Goal: Transaction & Acquisition: Book appointment/travel/reservation

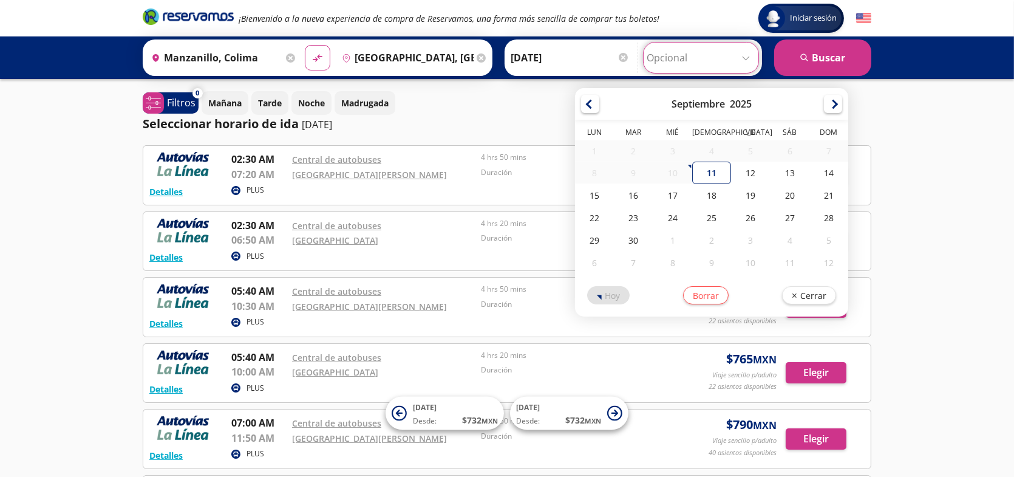
click at [748, 56] on input "Opcional" at bounding box center [701, 57] width 109 height 30
click at [752, 197] on div "19" at bounding box center [750, 195] width 39 height 22
type input "[DATE]"
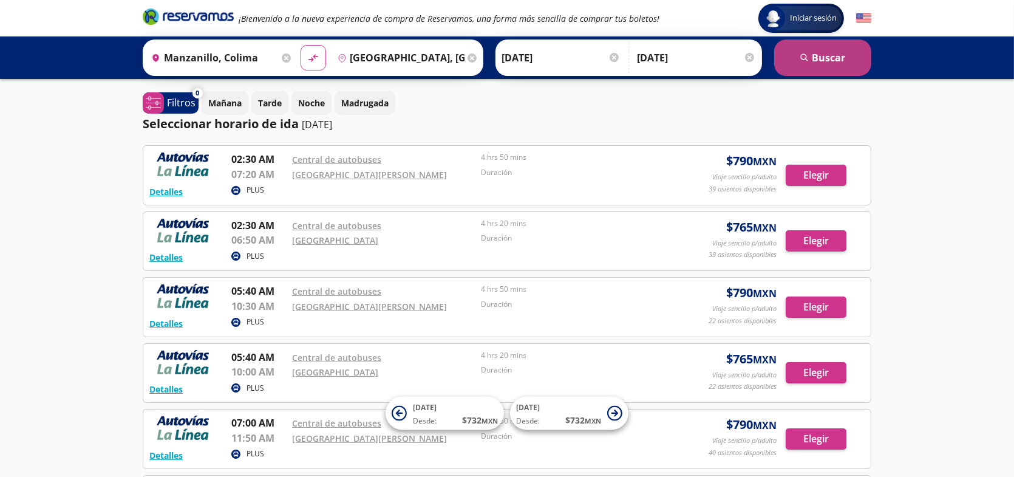
click at [841, 54] on button "search [GEOGRAPHIC_DATA]" at bounding box center [822, 57] width 97 height 36
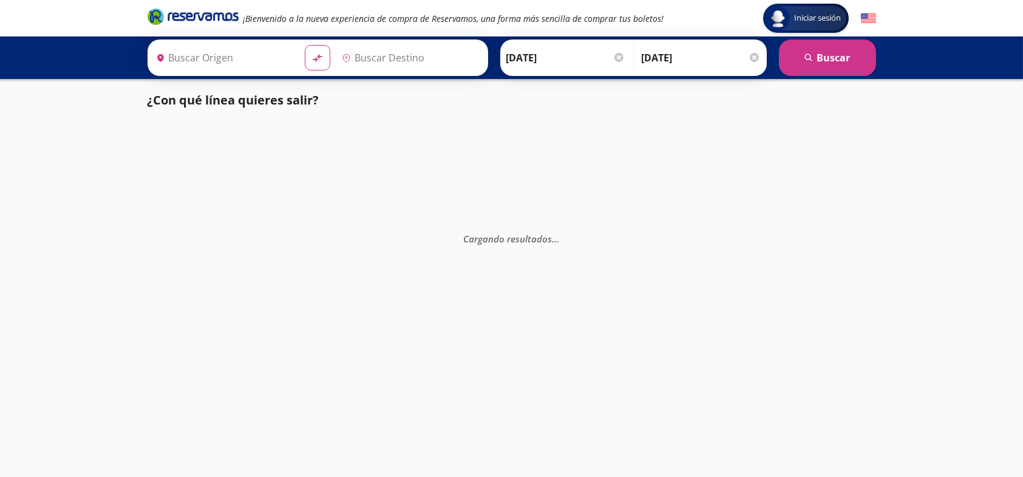
type input "[GEOGRAPHIC_DATA], [GEOGRAPHIC_DATA]"
type input "Manzanillo, Colima"
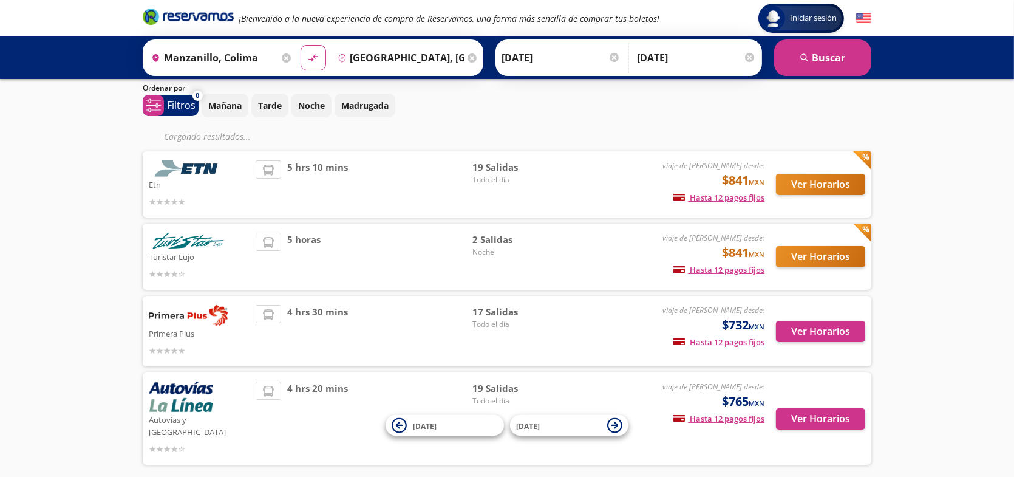
scroll to position [61, 0]
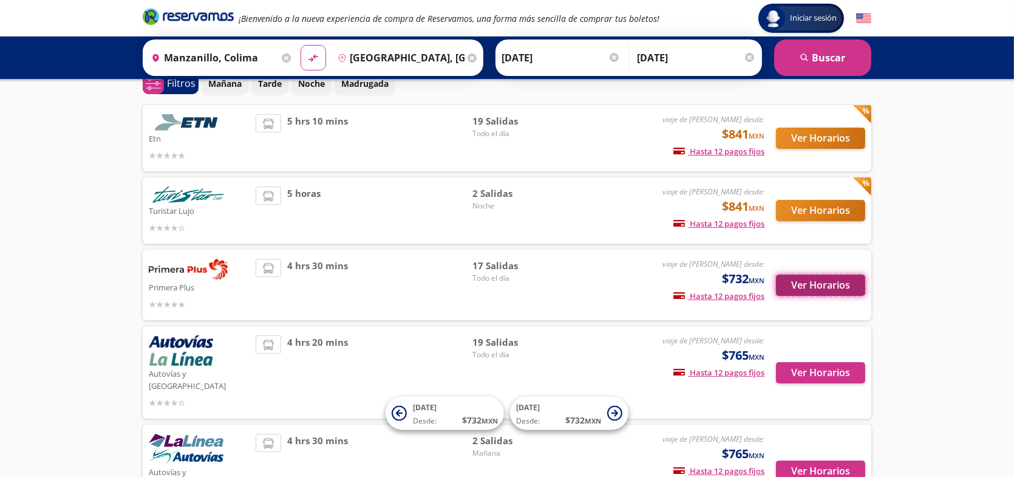
click at [846, 287] on button "Ver Horarios" at bounding box center [820, 284] width 89 height 21
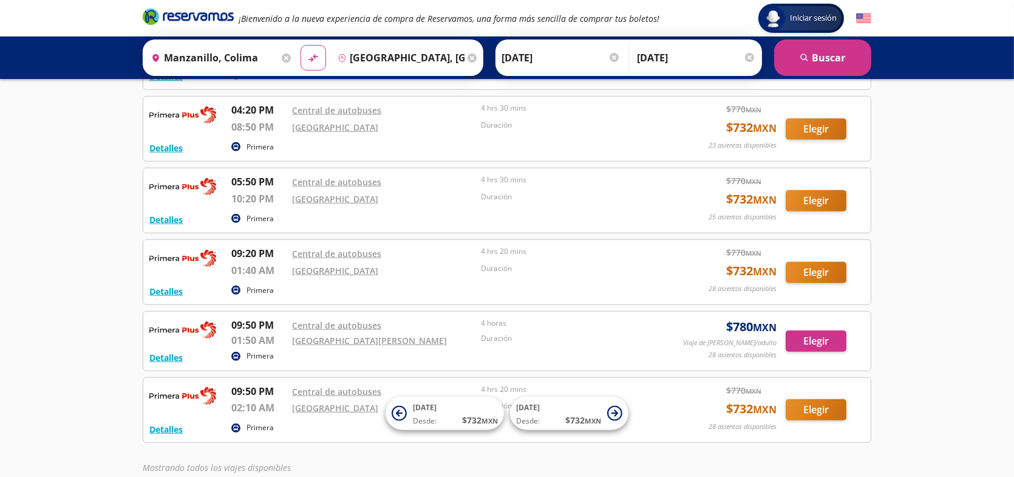
scroll to position [1123, 0]
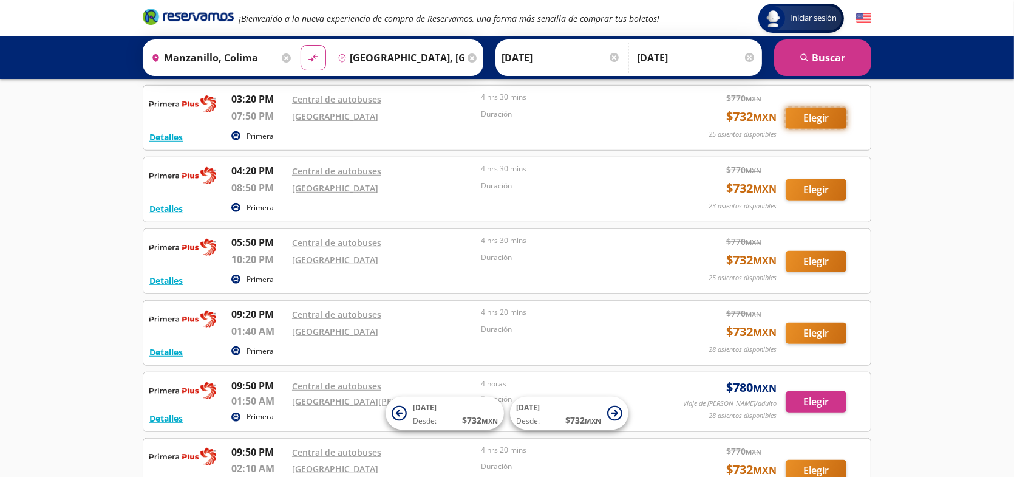
click at [820, 129] on button "Elegir" at bounding box center [816, 117] width 61 height 21
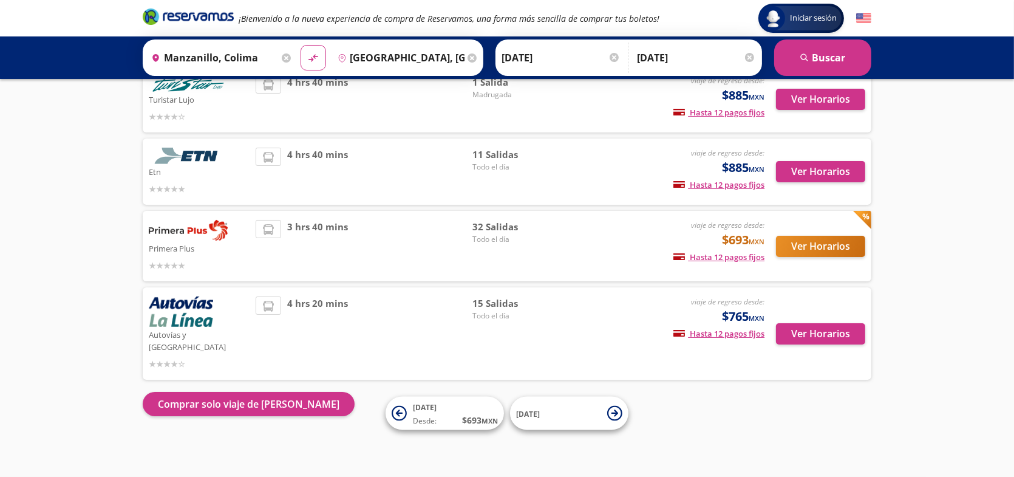
scroll to position [97, 0]
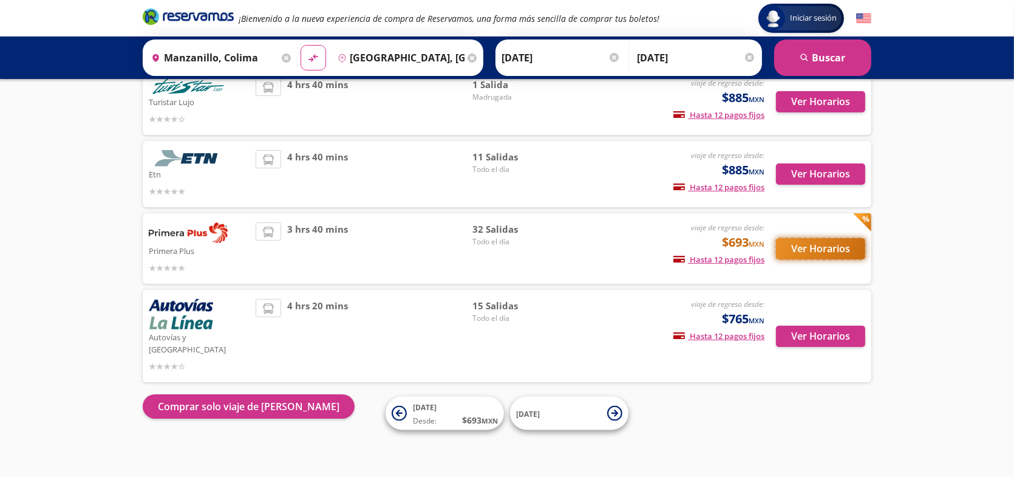
click at [841, 256] on button "Ver Horarios" at bounding box center [820, 248] width 89 height 21
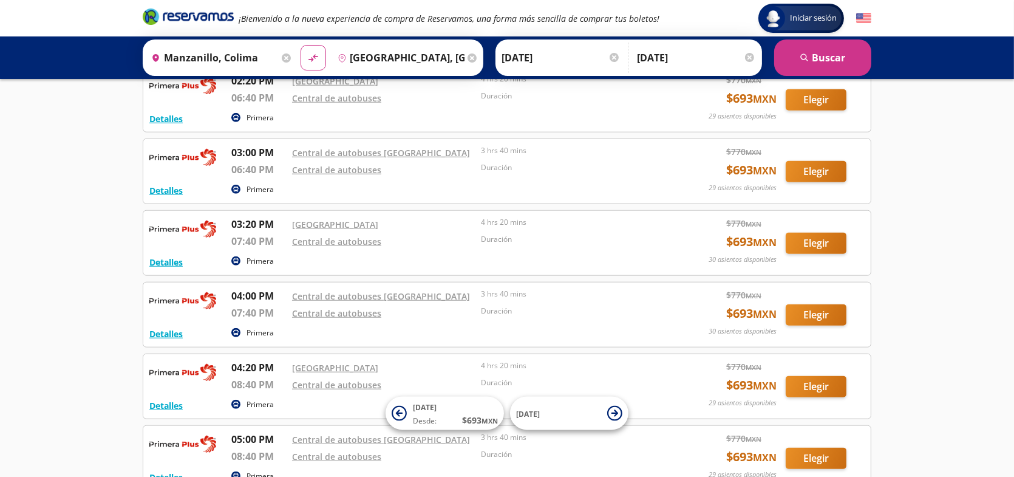
scroll to position [1607, 0]
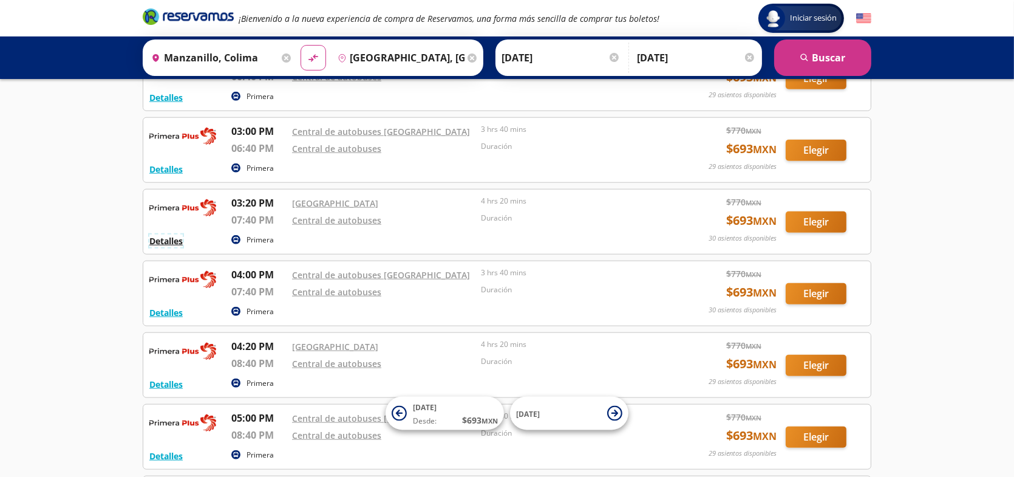
click at [154, 247] on button "Detalles" at bounding box center [165, 240] width 33 height 13
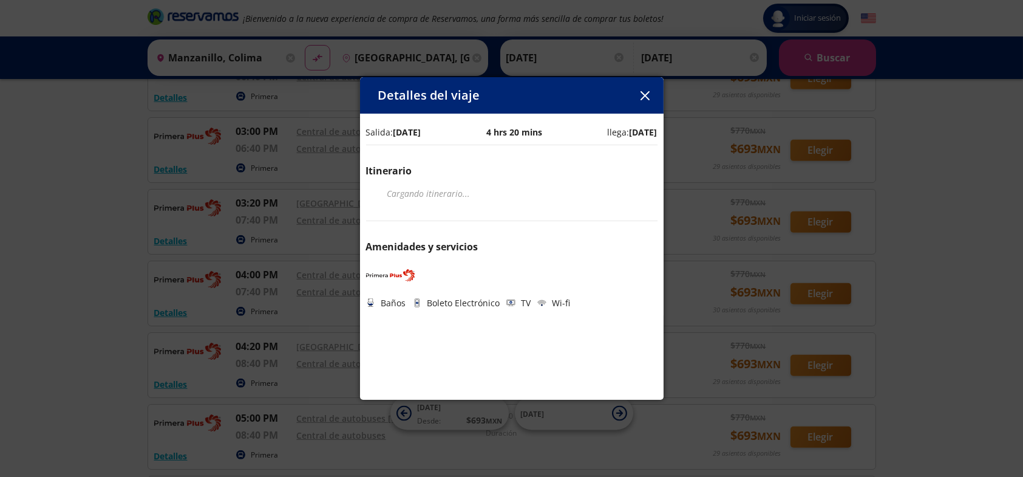
click at [648, 95] on icon "button" at bounding box center [645, 95] width 9 height 9
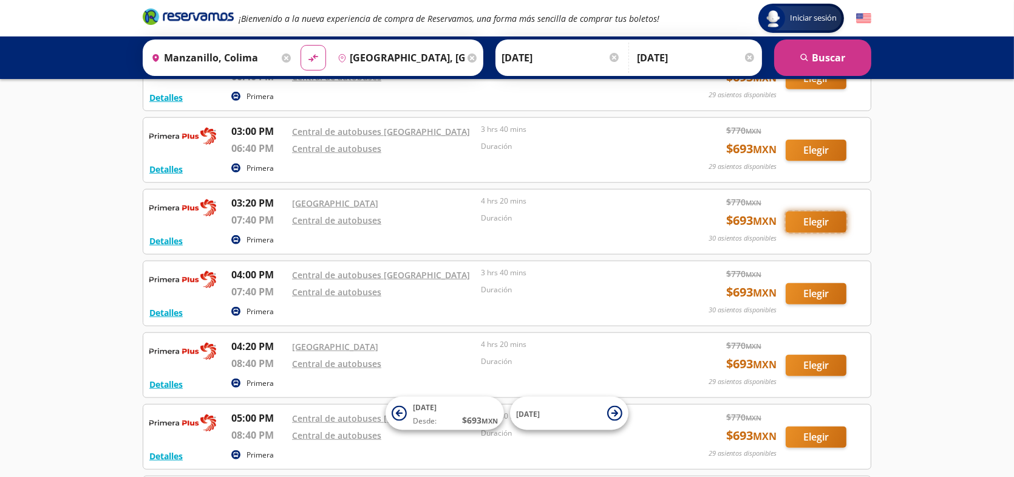
click at [812, 233] on button "Elegir" at bounding box center [816, 221] width 61 height 21
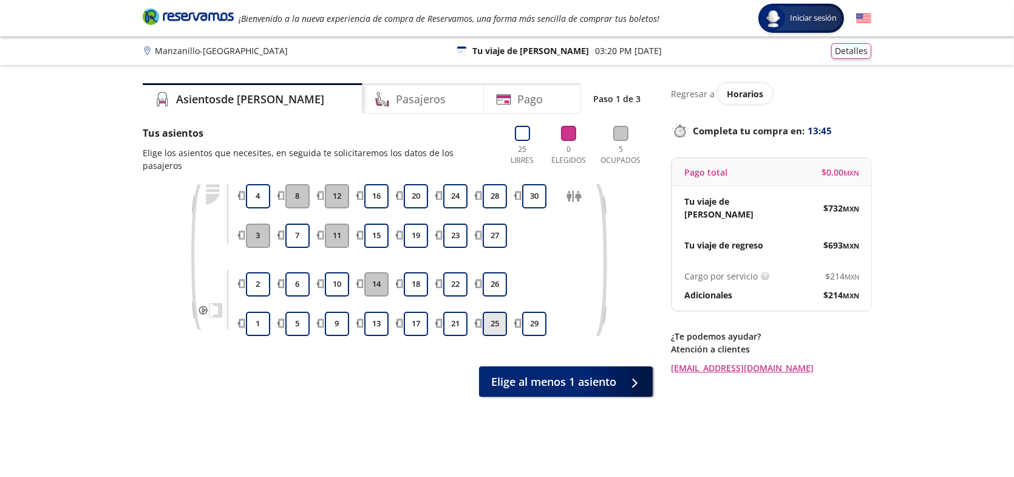
click at [492, 311] on button "25" at bounding box center [495, 323] width 24 height 24
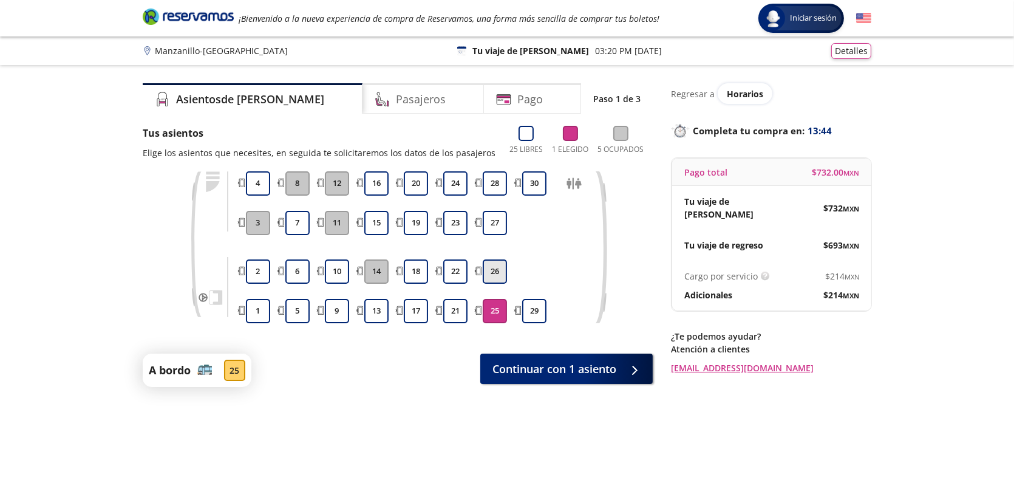
click at [490, 274] on button "26" at bounding box center [495, 271] width 24 height 24
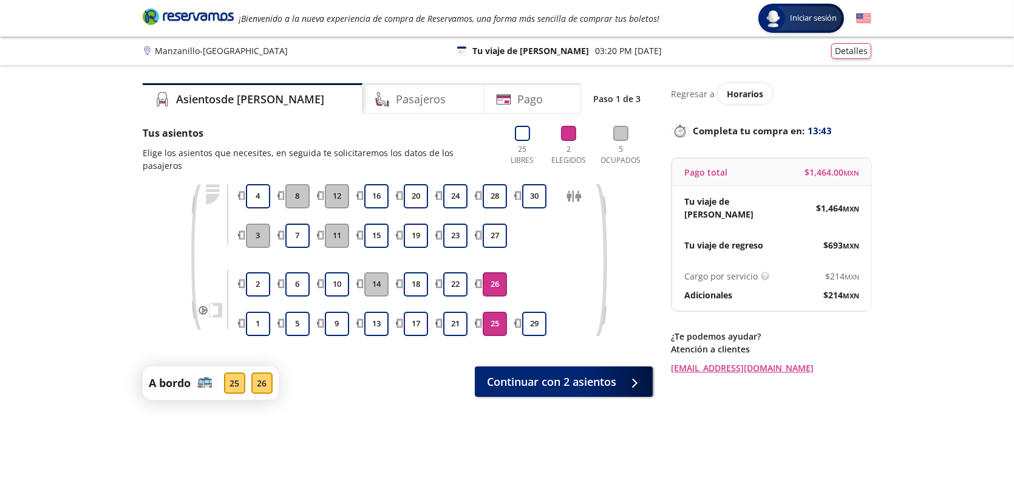
drag, startPoint x: 450, startPoint y: 271, endPoint x: 461, endPoint y: 285, distance: 17.4
click at [452, 272] on button "22" at bounding box center [455, 284] width 24 height 24
click at [451, 316] on button "21" at bounding box center [455, 323] width 24 height 24
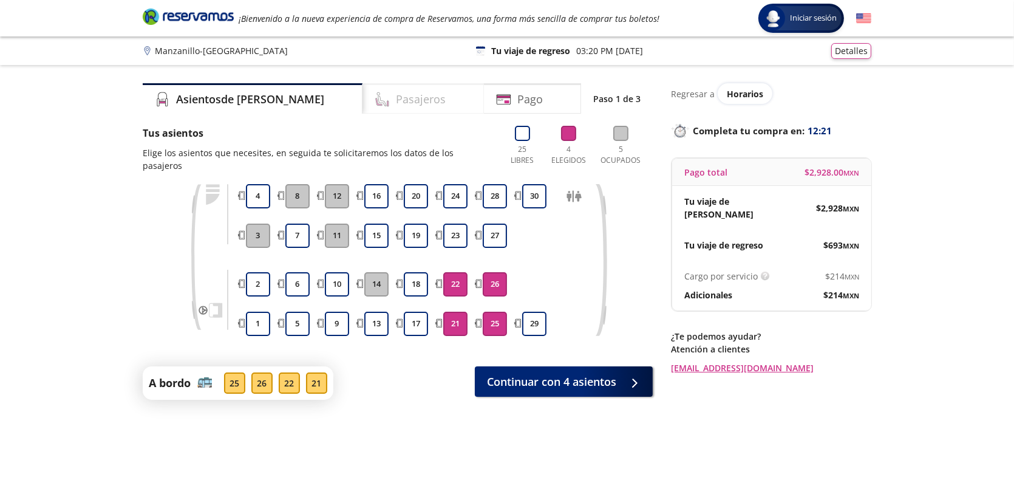
click at [396, 91] on h4 "Pasajeros" at bounding box center [421, 99] width 50 height 16
